Goal: Navigation & Orientation: Find specific page/section

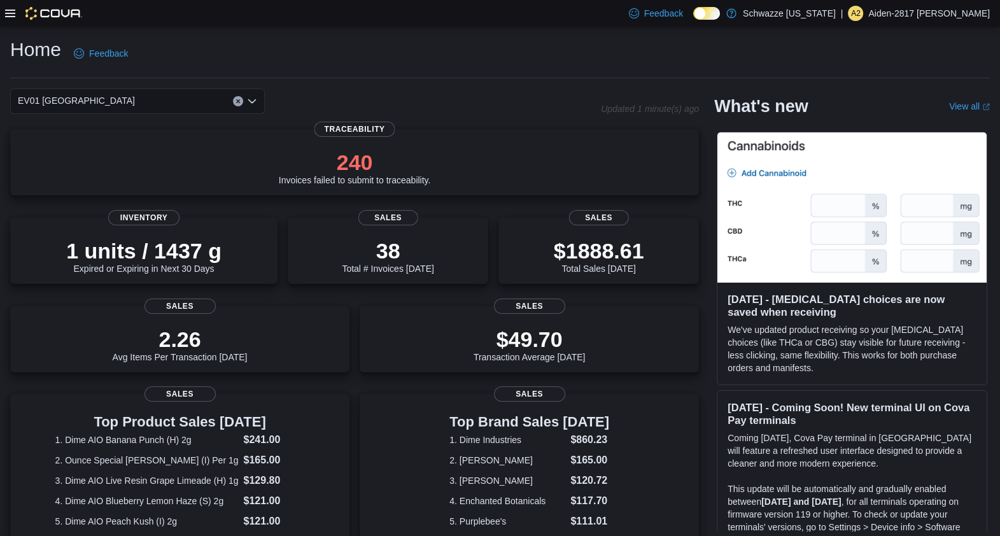
click at [486, 34] on div "Home Feedback EV01 North Valley Updated 1 minute(s) ago 240 Invoices failed to …" at bounding box center [500, 431] width 1000 height 809
